Goal: Answer question/provide support: Share knowledge or assist other users

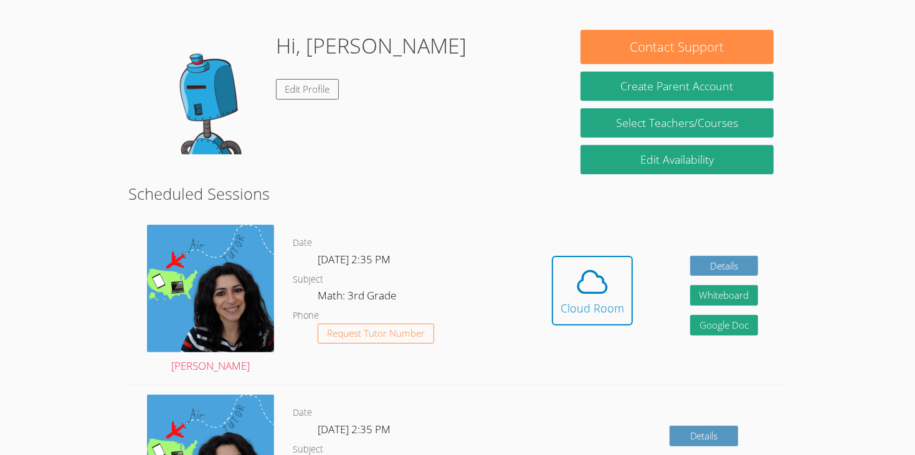
scroll to position [172, 0]
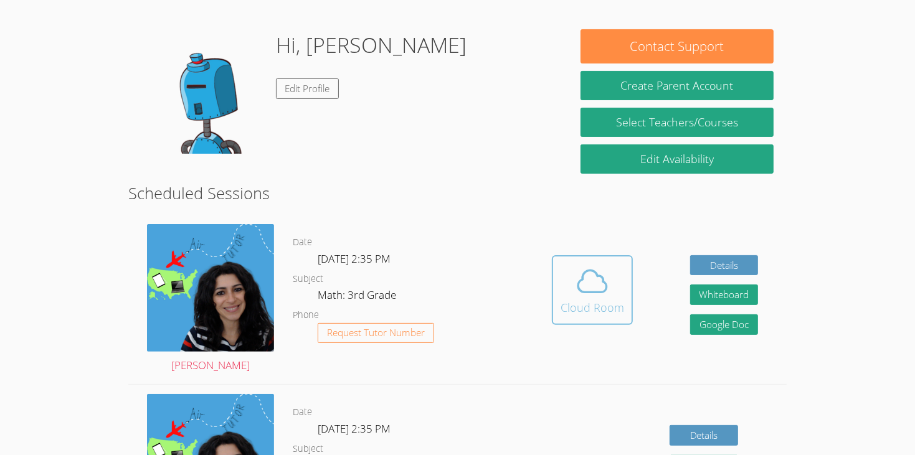
click at [616, 264] on span at bounding box center [592, 281] width 64 height 35
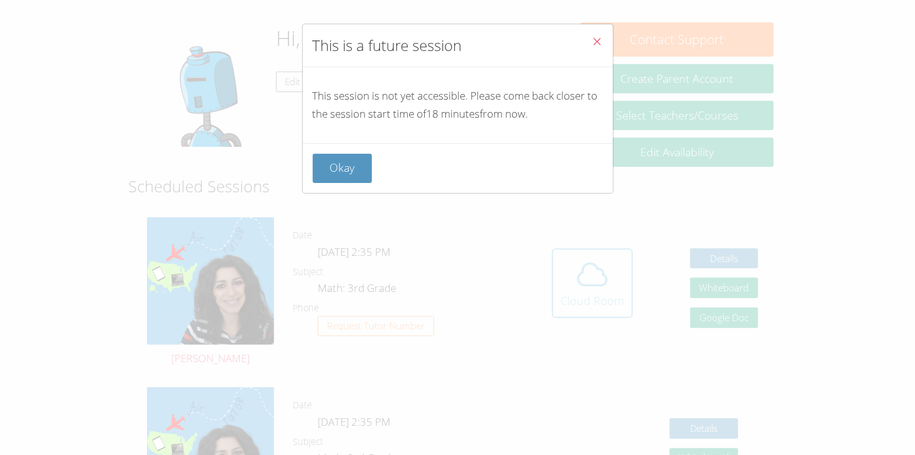
scroll to position [180, 0]
click at [603, 43] on button "Close" at bounding box center [597, 43] width 31 height 38
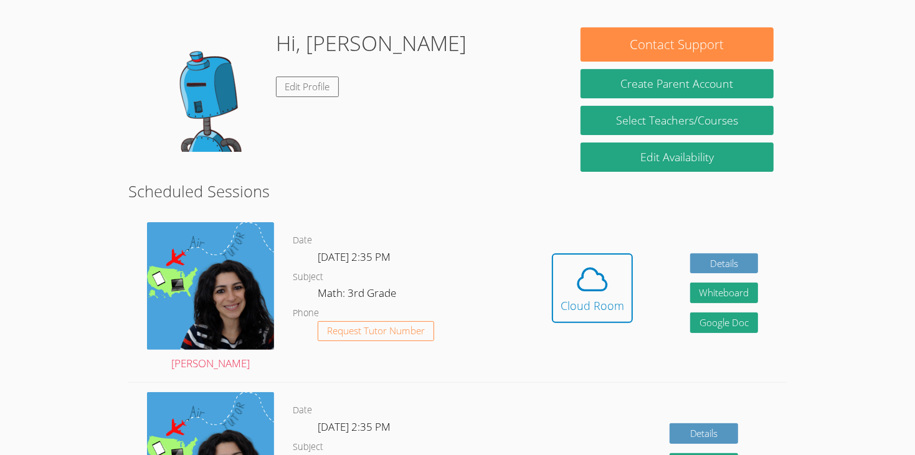
scroll to position [176, 0]
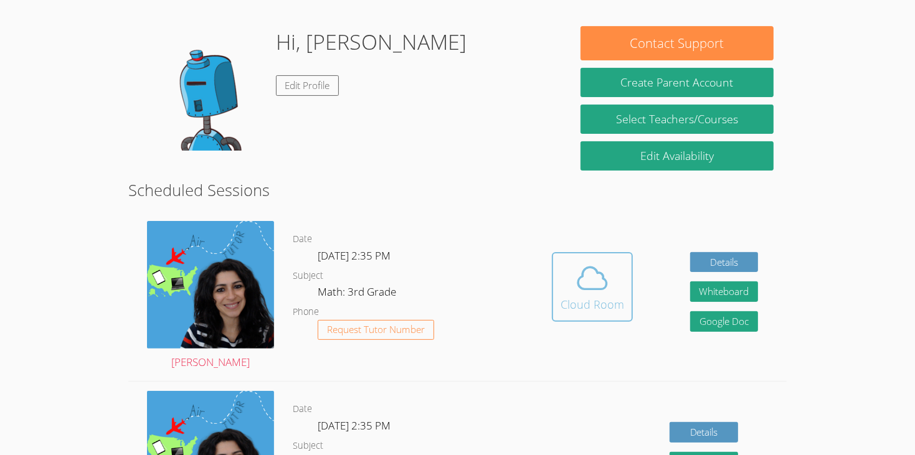
click at [563, 261] on span at bounding box center [592, 278] width 64 height 35
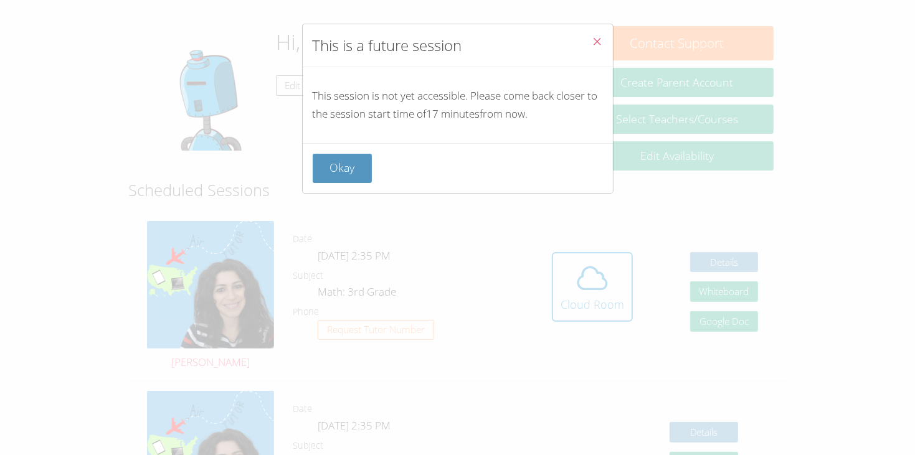
click at [584, 31] on button "Close" at bounding box center [597, 43] width 31 height 38
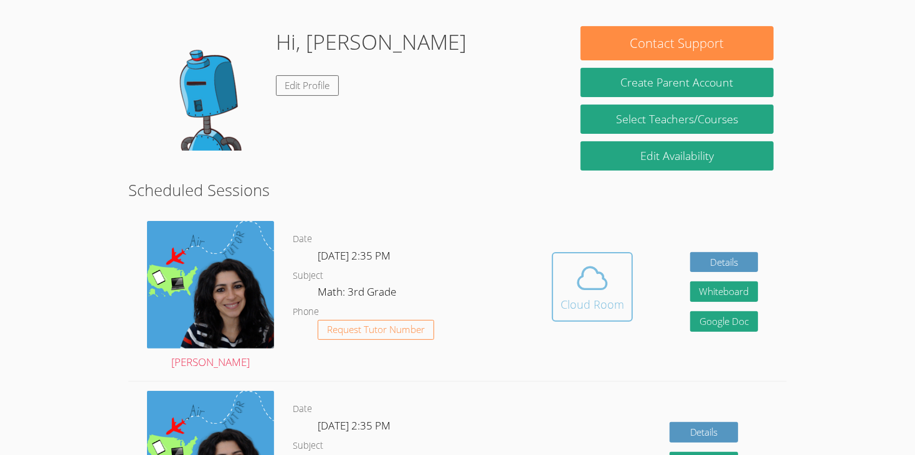
click at [593, 265] on icon at bounding box center [592, 278] width 35 height 35
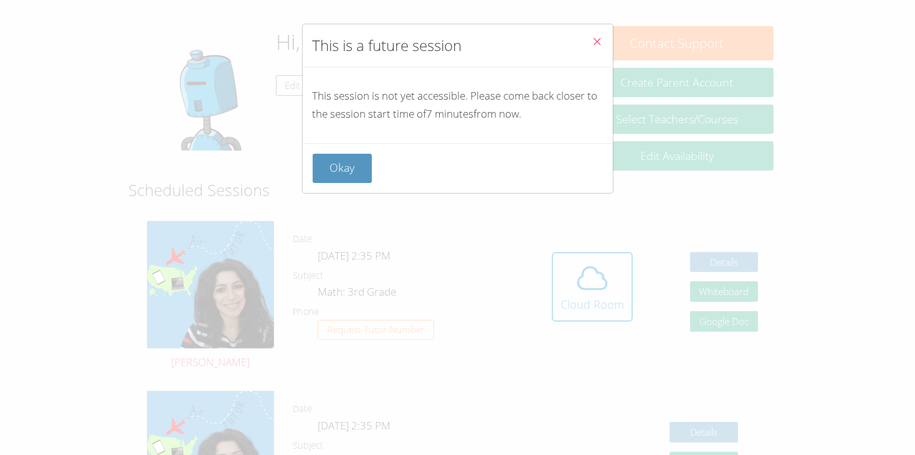
click at [592, 29] on button "Close" at bounding box center [597, 43] width 31 height 38
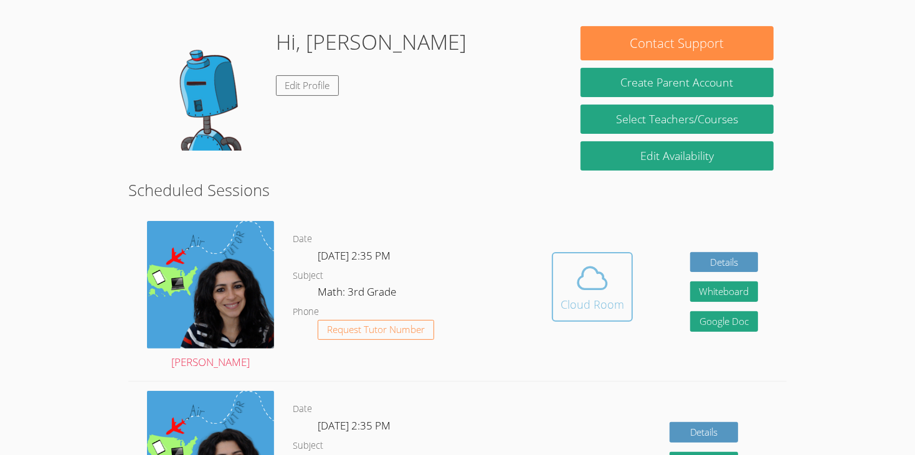
click at [610, 272] on span at bounding box center [592, 278] width 64 height 35
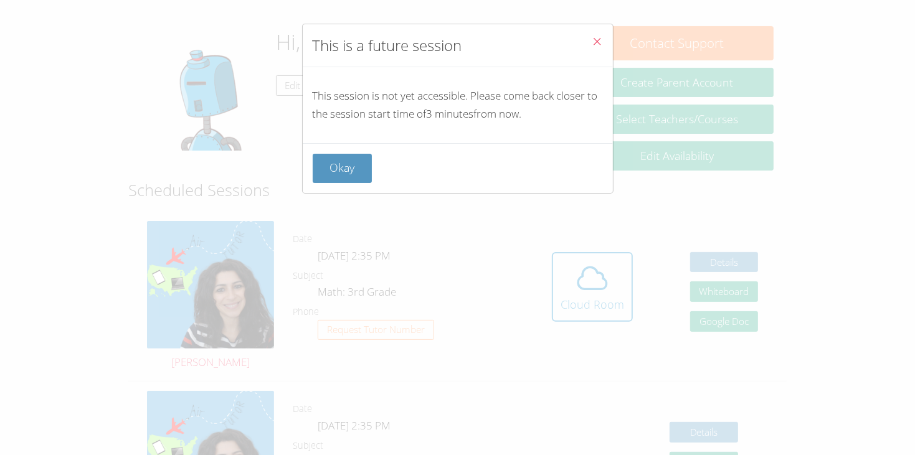
click at [586, 33] on button "Close" at bounding box center [597, 43] width 31 height 38
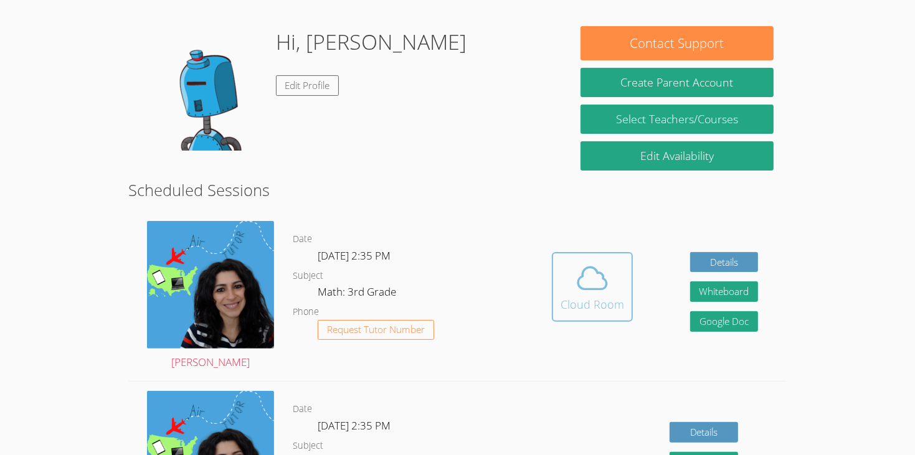
click at [592, 261] on icon at bounding box center [592, 278] width 35 height 35
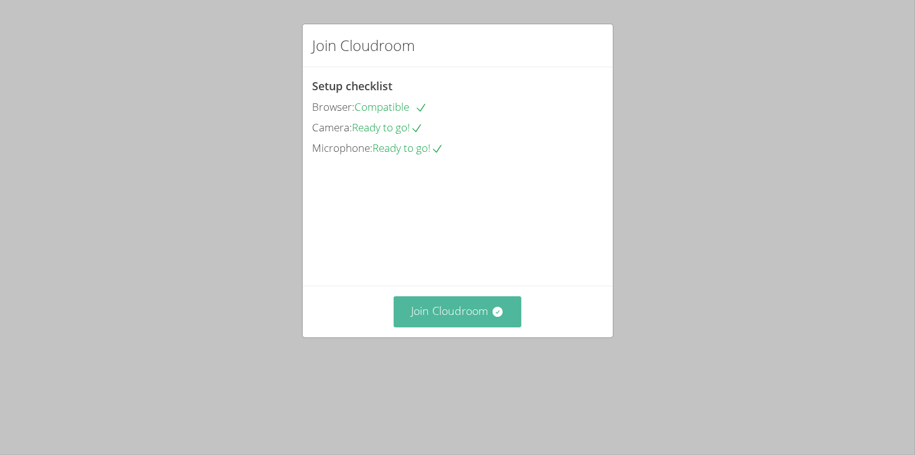
click at [471, 327] on button "Join Cloudroom" at bounding box center [458, 311] width 128 height 31
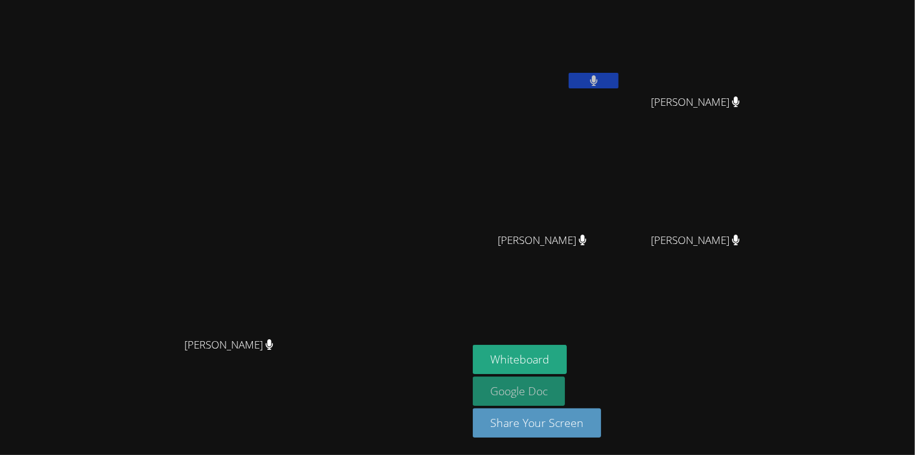
click at [565, 382] on link "Google Doc" at bounding box center [519, 391] width 92 height 29
click at [567, 358] on button "Whiteboard" at bounding box center [520, 359] width 94 height 29
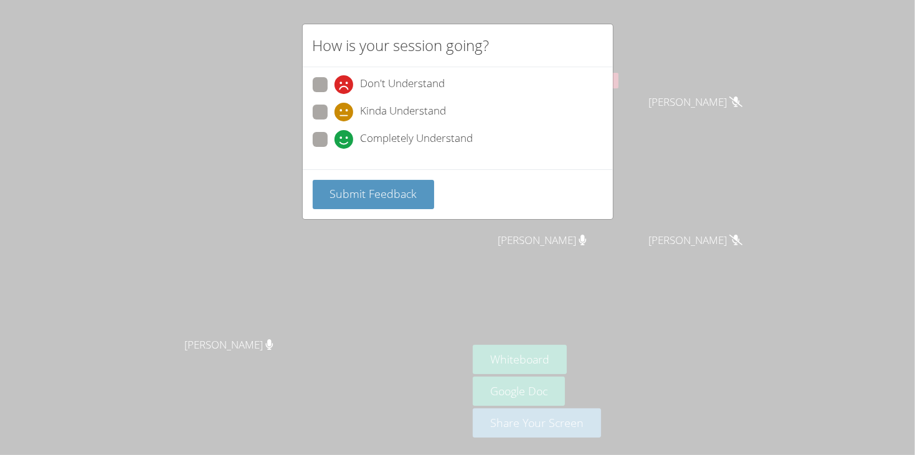
click at [344, 143] on icon at bounding box center [343, 139] width 19 height 19
click at [344, 143] on input "Completely Understand" at bounding box center [339, 137] width 11 height 11
radio input "true"
click at [408, 189] on span "Submit Feedback" at bounding box center [372, 193] width 87 height 15
